Goal: Find specific page/section: Find specific page/section

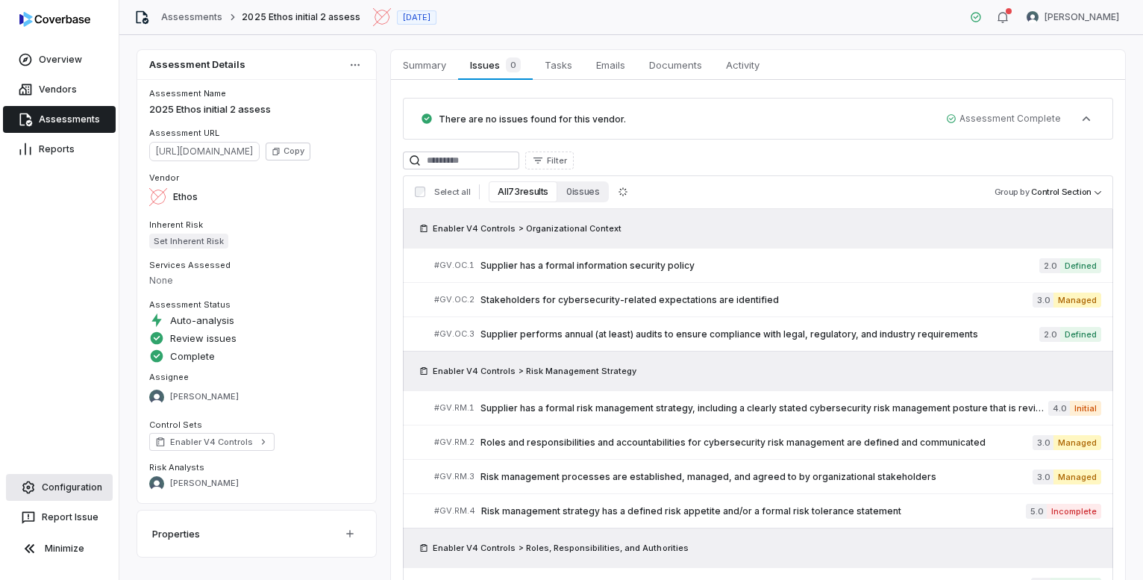
click at [65, 491] on link "Configuration" at bounding box center [59, 487] width 107 height 27
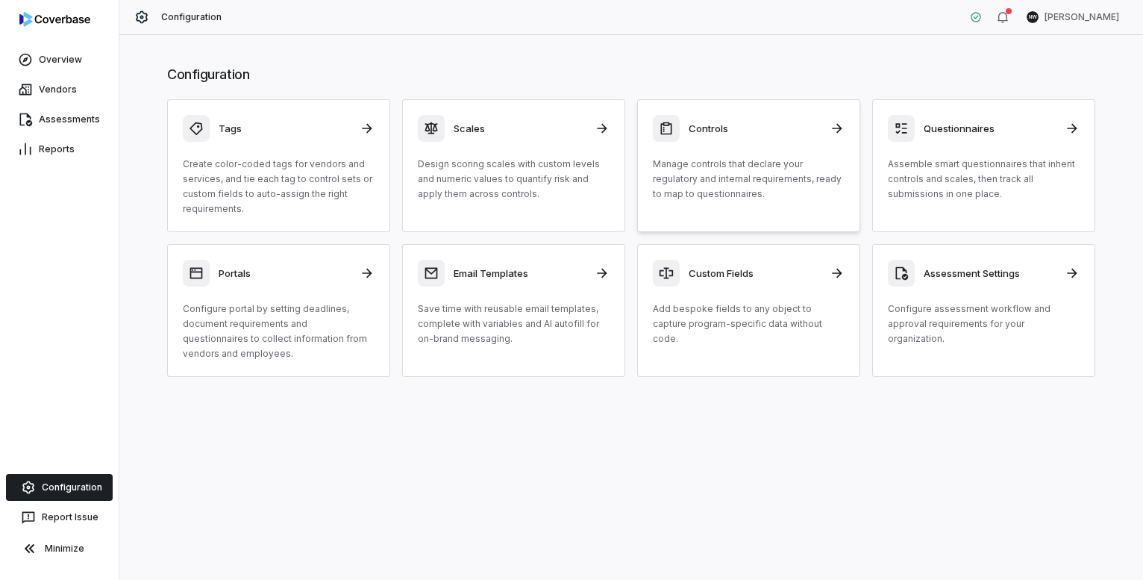
click at [750, 154] on div "Controls Manage controls that declare your regulatory and internal requirements…" at bounding box center [749, 158] width 192 height 87
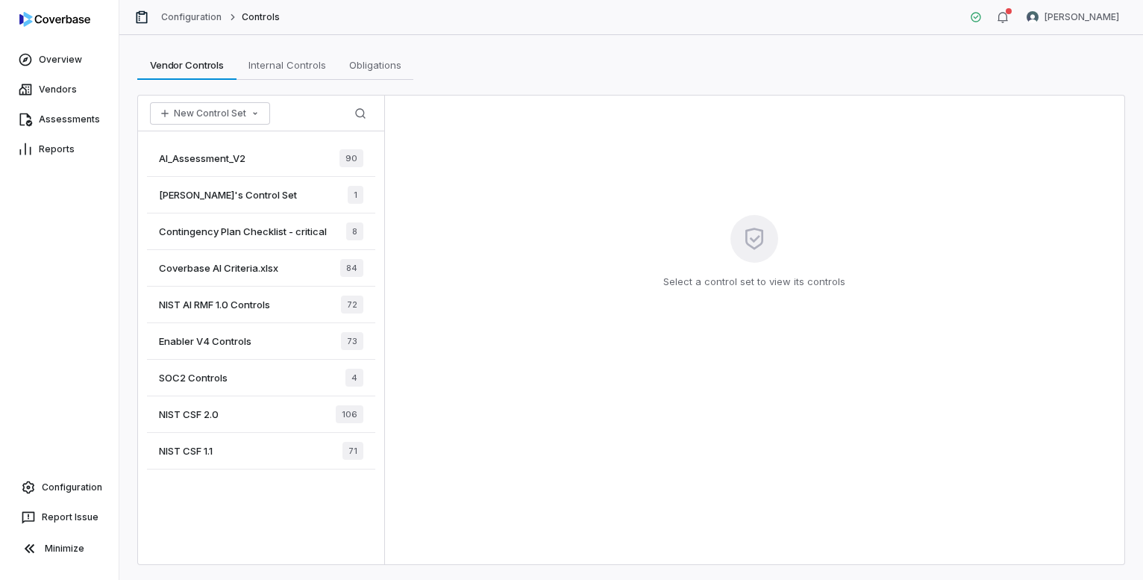
click at [213, 154] on span "AI_Assessment_V2" at bounding box center [202, 157] width 87 height 13
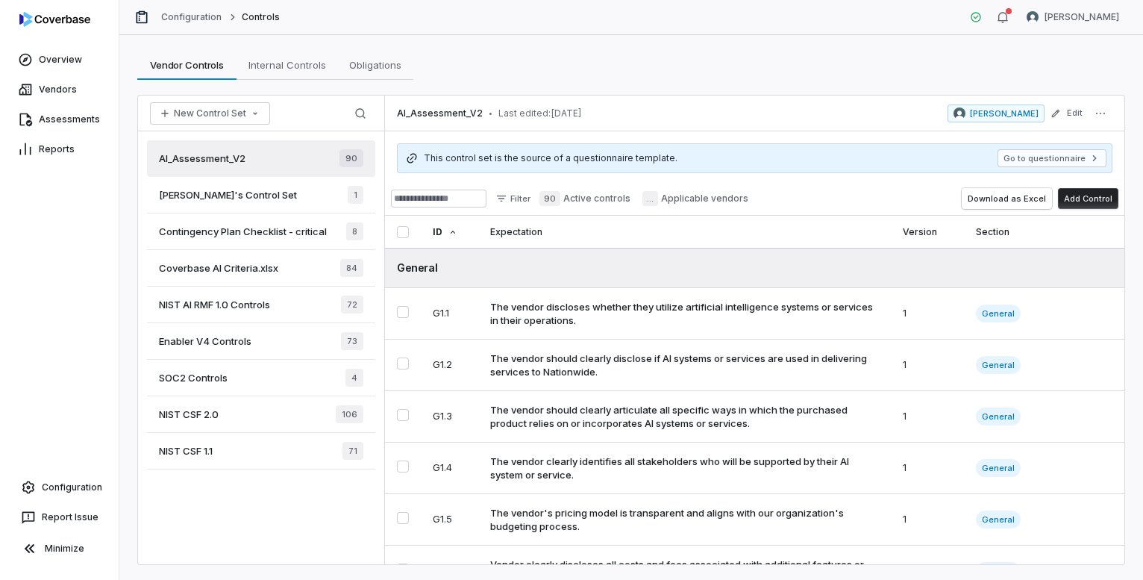
click at [230, 230] on span "Contingency Plan Checklist - critical" at bounding box center [243, 231] width 168 height 13
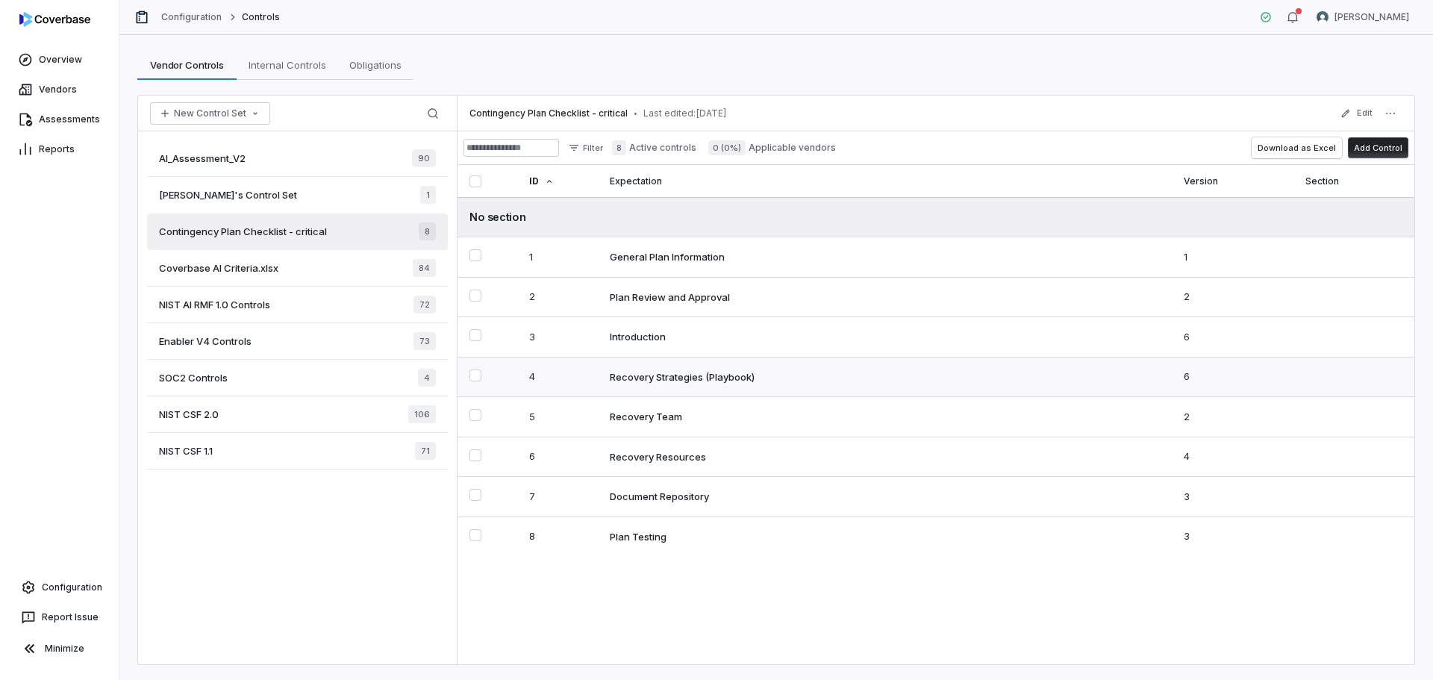
click at [678, 383] on div "Recovery Strategies (Playbook)" at bounding box center [682, 376] width 145 height 13
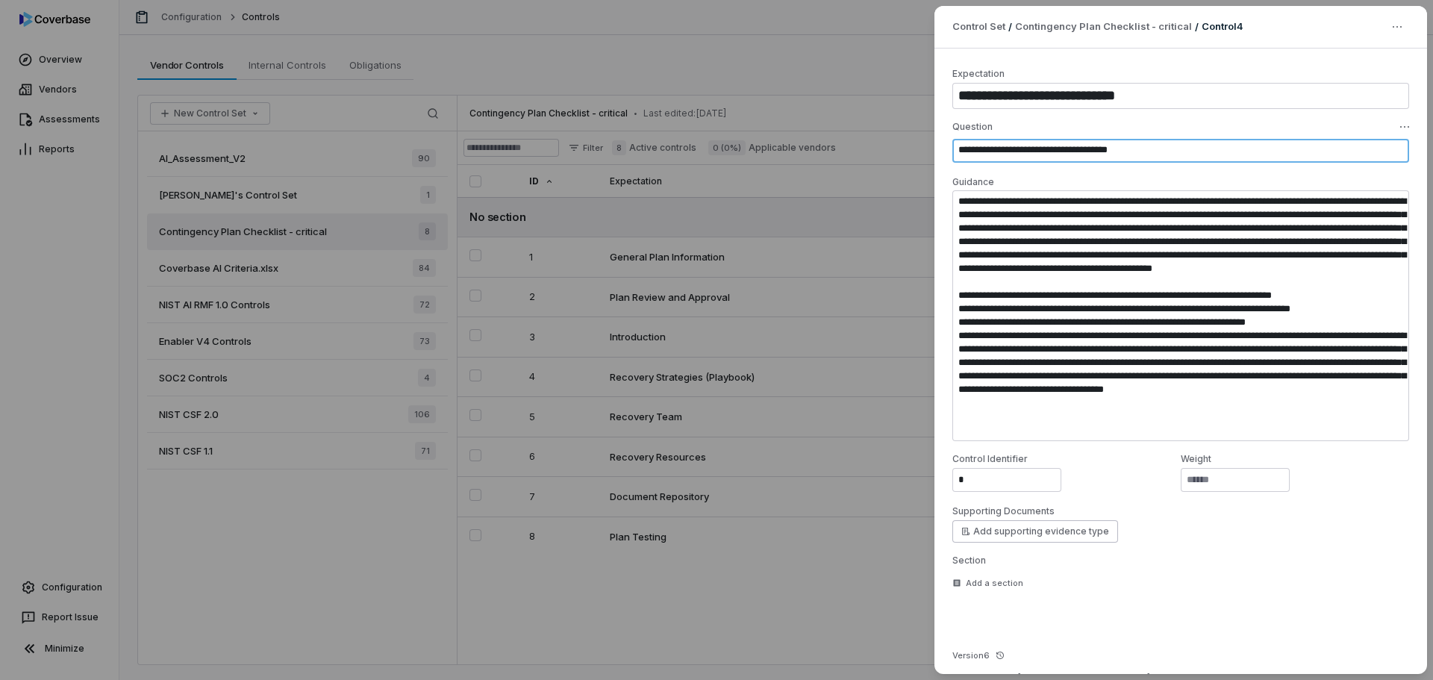
drag, startPoint x: 989, startPoint y: 151, endPoint x: 1146, endPoint y: 161, distance: 157.0
click at [1142, 155] on textarea "**********" at bounding box center [1180, 151] width 457 height 24
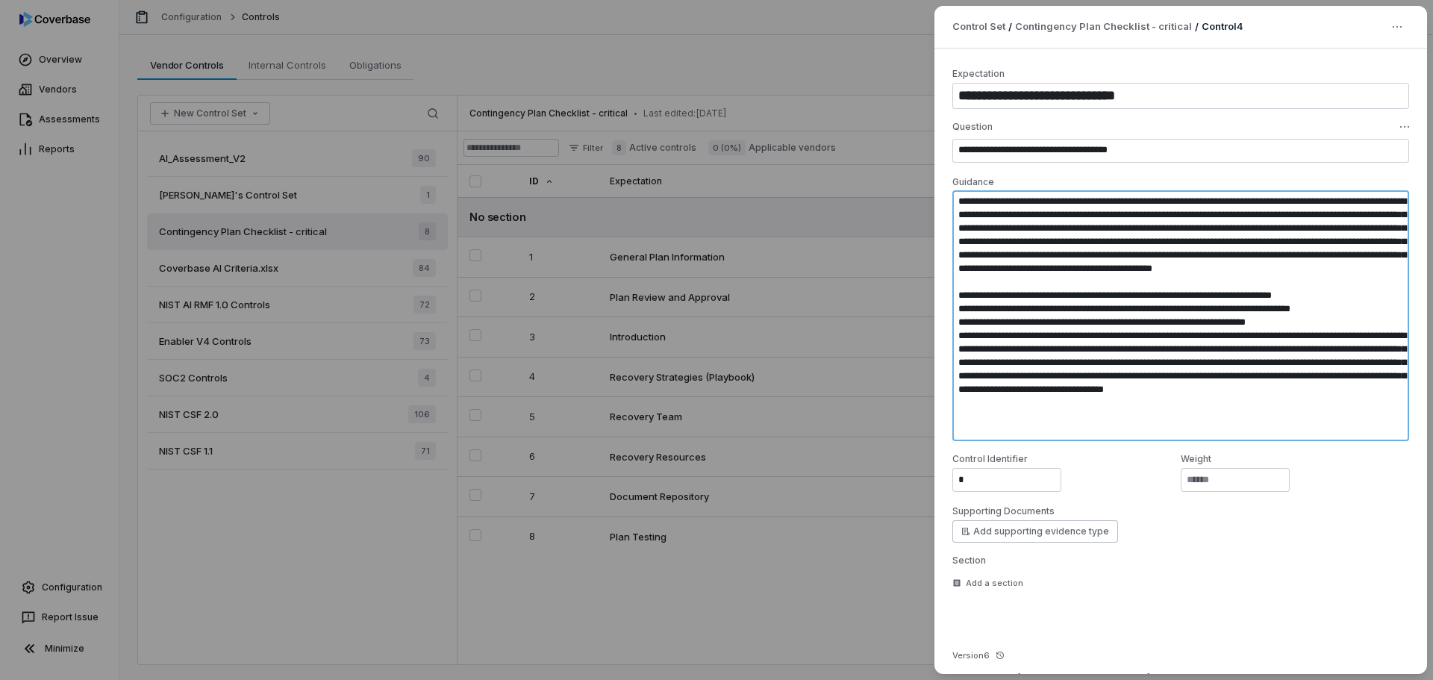
drag, startPoint x: 1006, startPoint y: 211, endPoint x: 1148, endPoint y: 382, distance: 222.0
click at [1142, 382] on textarea at bounding box center [1180, 315] width 457 height 251
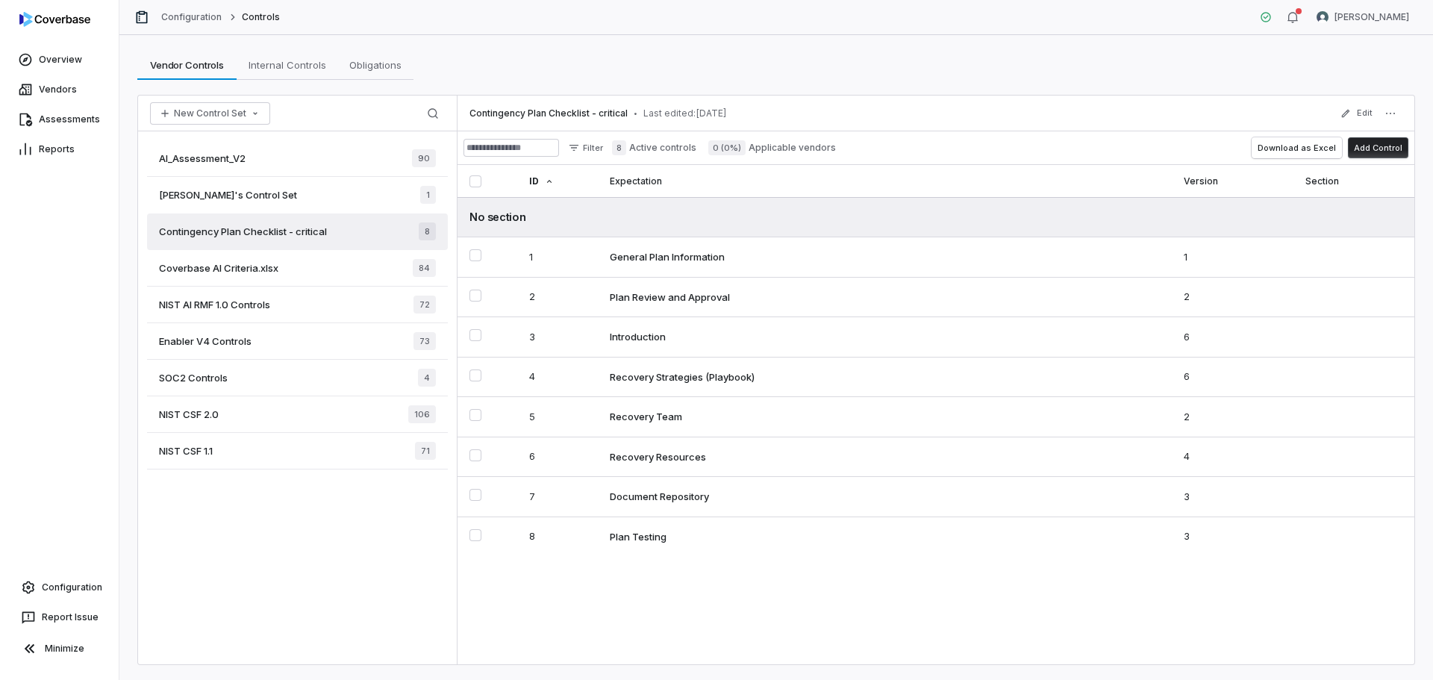
click at [1142, 65] on div "Vendor Controls Vendor Controls Internal Controls Internal Controls Obligations…" at bounding box center [775, 65] width 1277 height 30
